Goal: Task Accomplishment & Management: Use online tool/utility

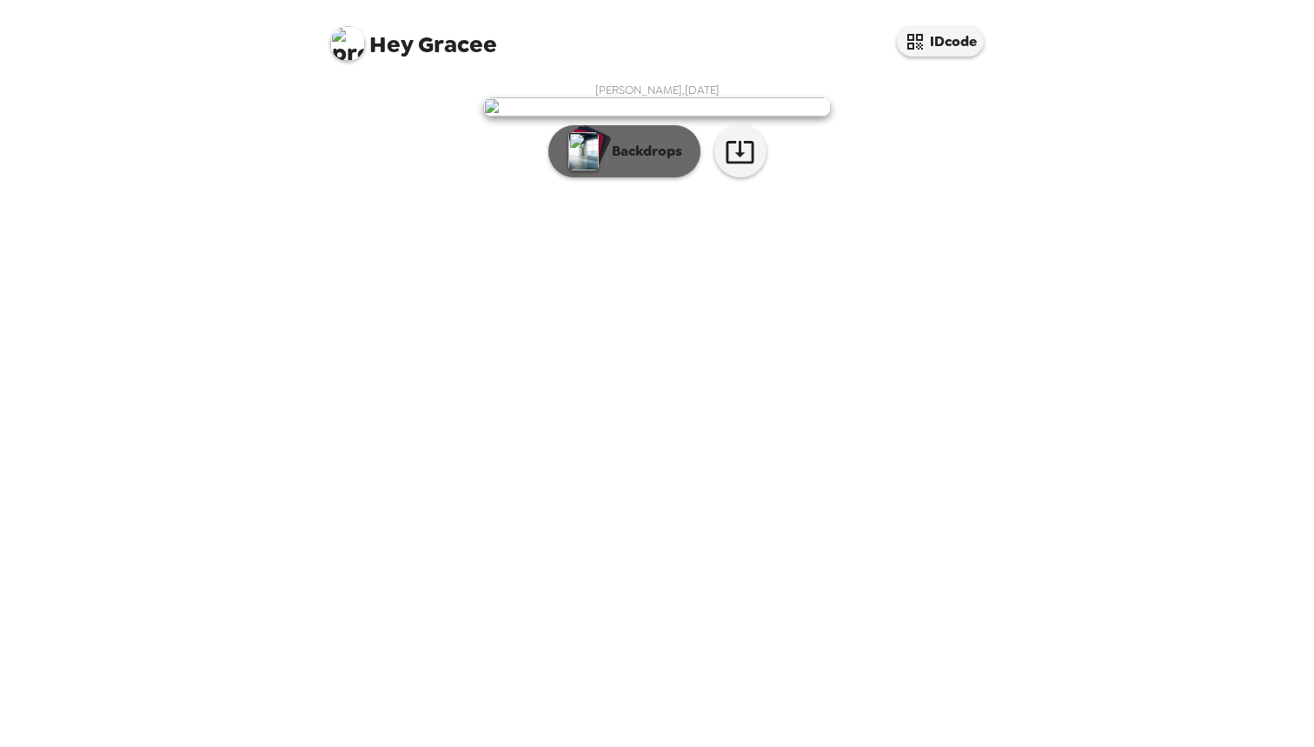
click at [634, 177] on button "Backdrops" at bounding box center [624, 151] width 152 height 52
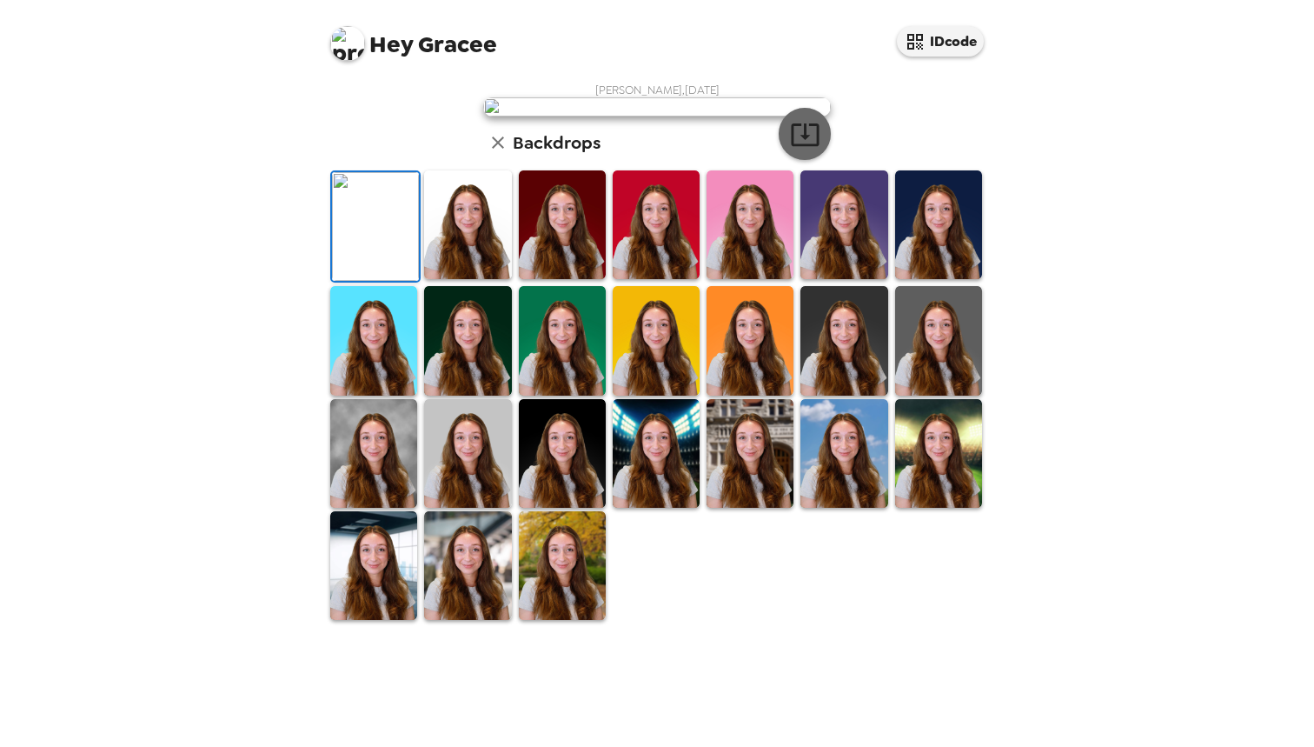
click at [813, 146] on icon "button" at bounding box center [805, 134] width 28 height 23
